Goal: Information Seeking & Learning: Learn about a topic

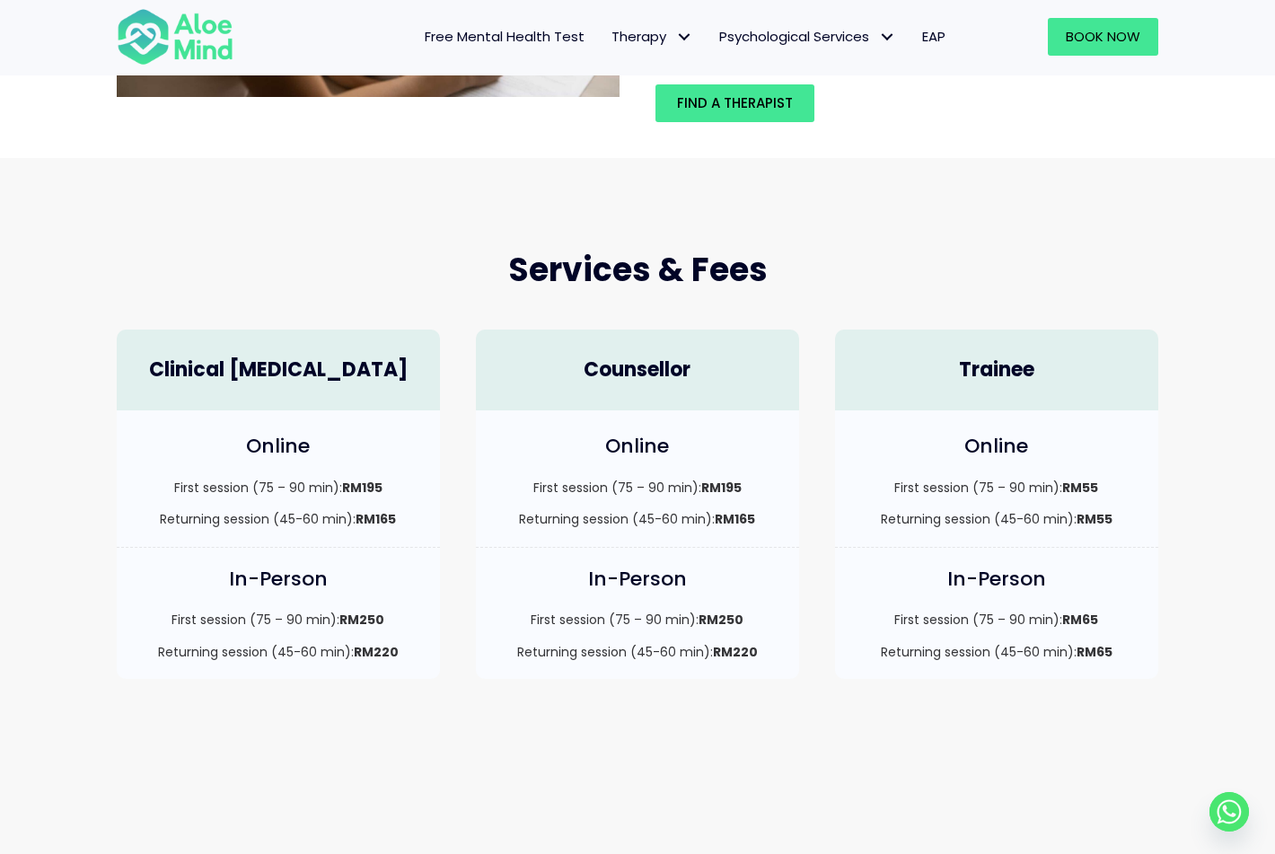
scroll to position [400, 0]
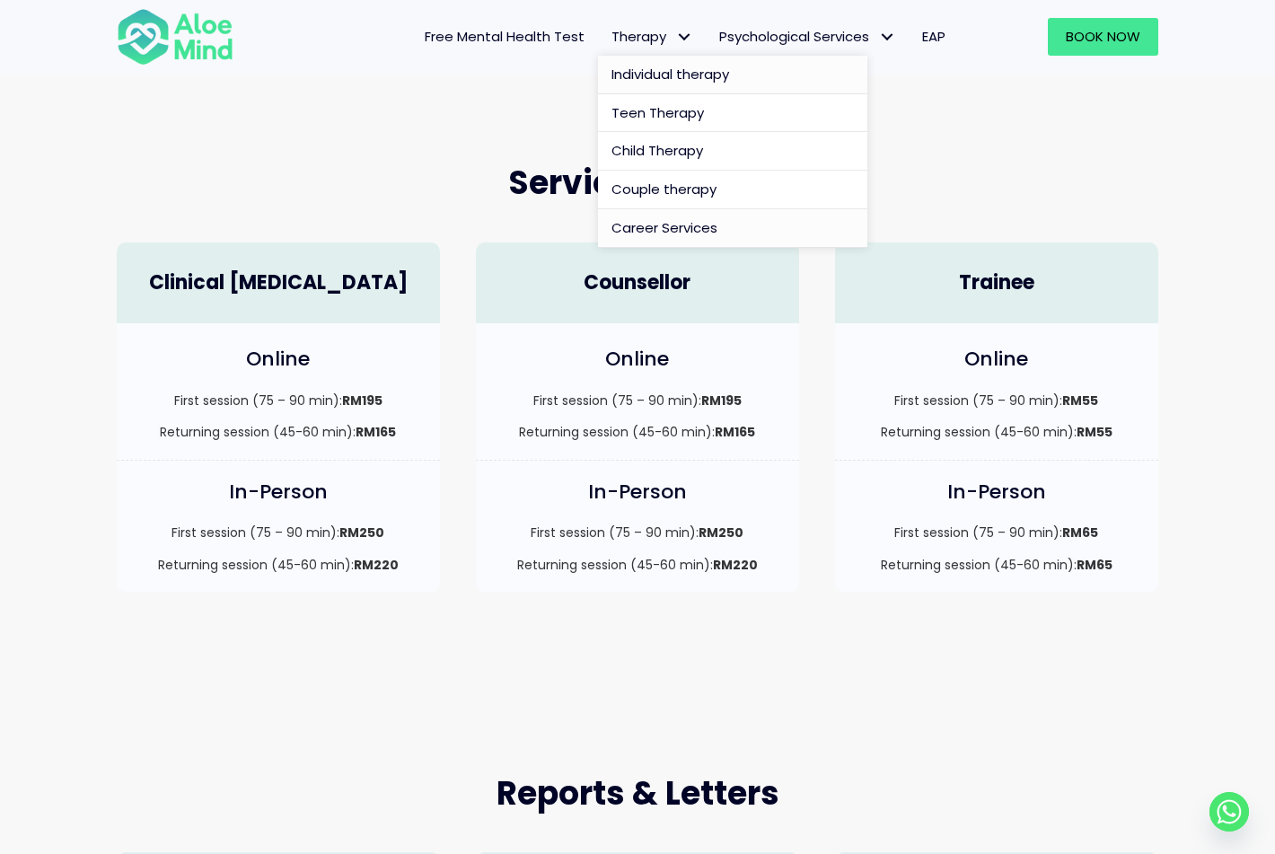
click at [648, 232] on span "Career Services" at bounding box center [665, 227] width 106 height 19
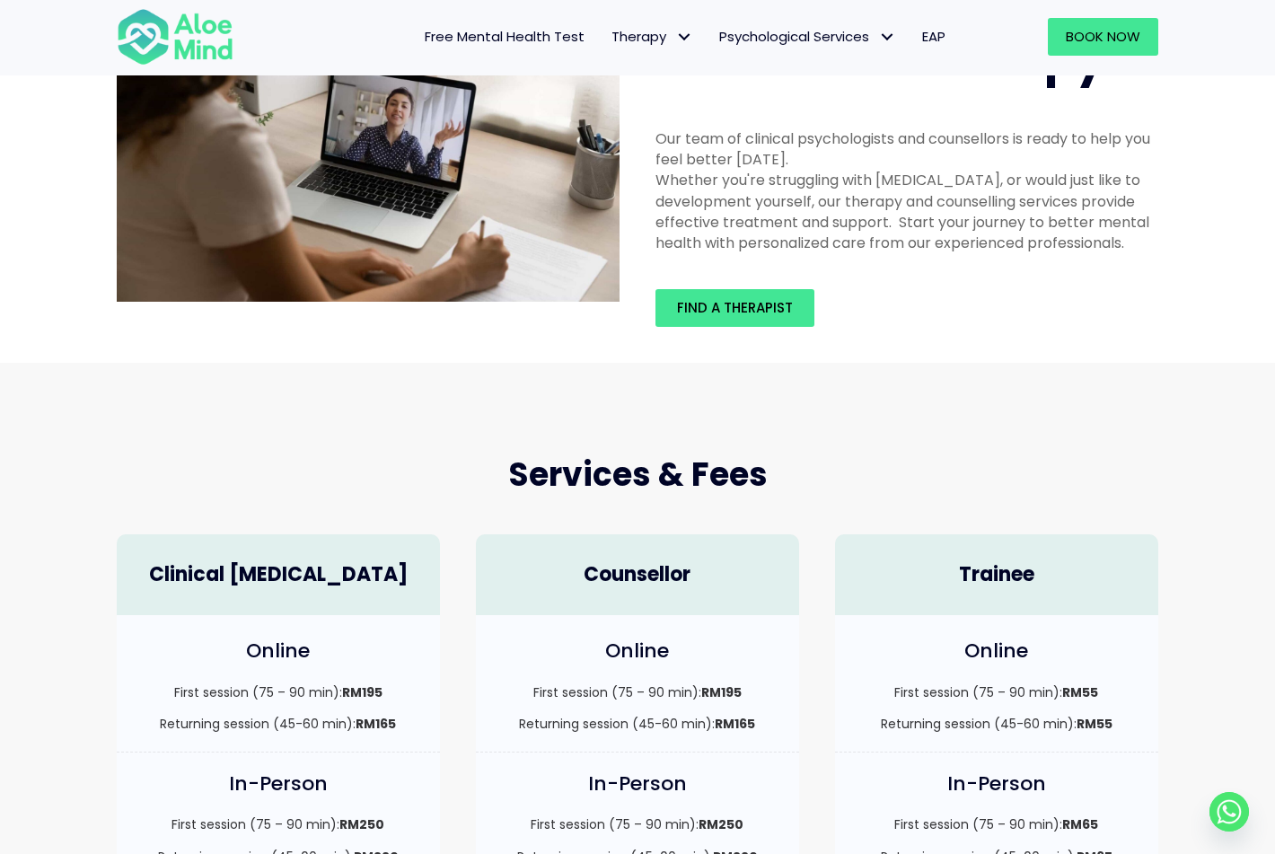
scroll to position [0, 0]
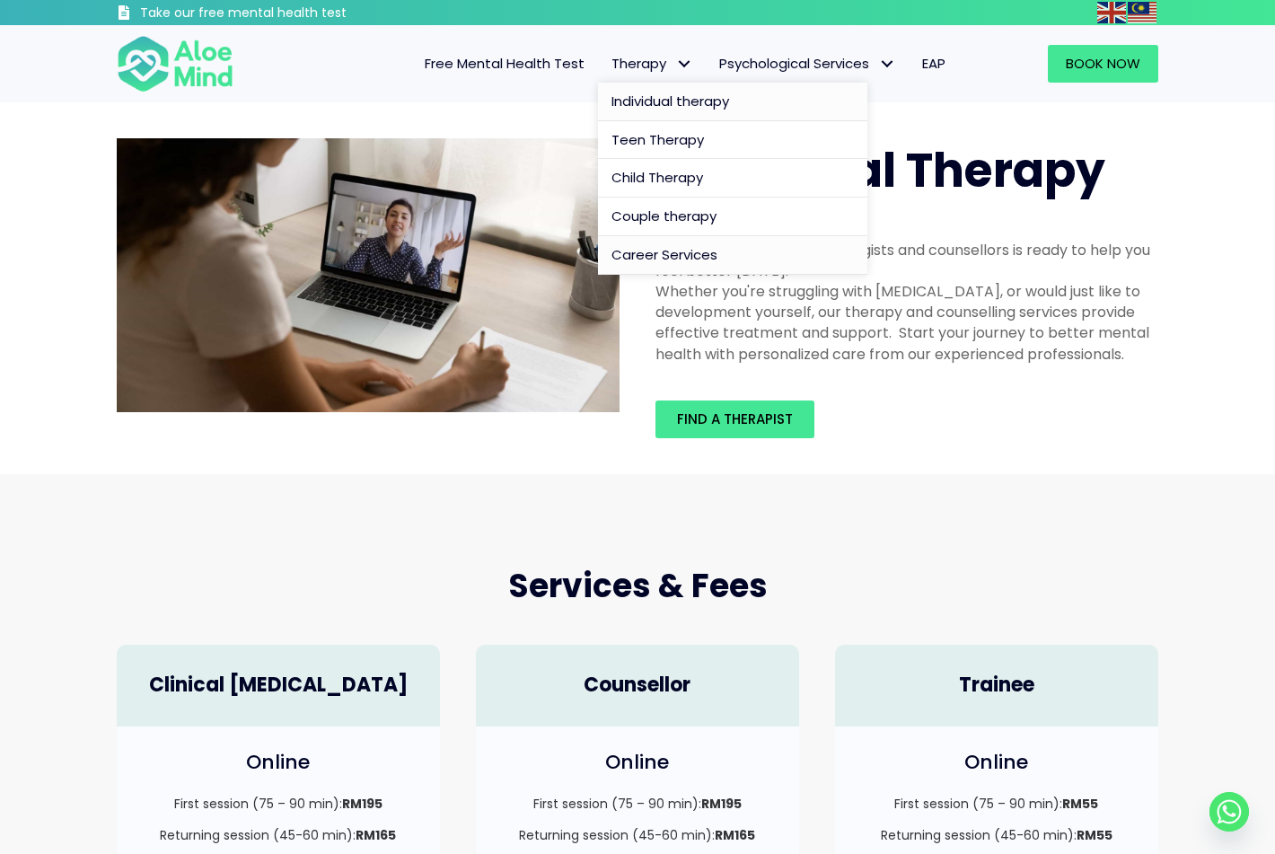
click at [632, 261] on span "Career Services" at bounding box center [665, 254] width 106 height 19
